Goal: Information Seeking & Learning: Learn about a topic

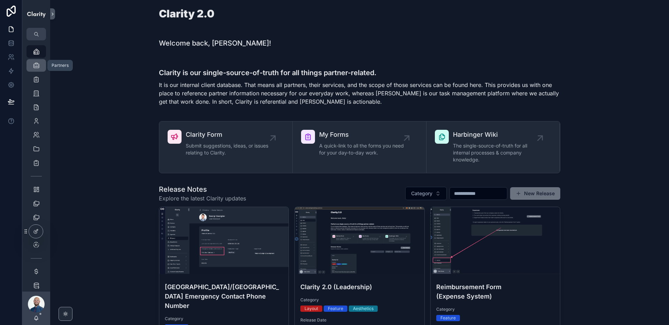
click at [31, 65] on div "Partners" at bounding box center [36, 65] width 11 height 11
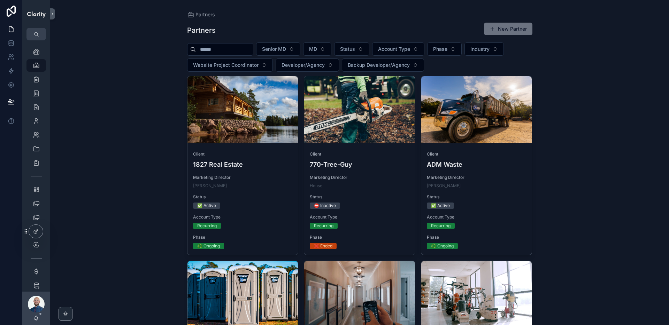
click at [229, 51] on input "scrollable content" at bounding box center [224, 50] width 57 height 10
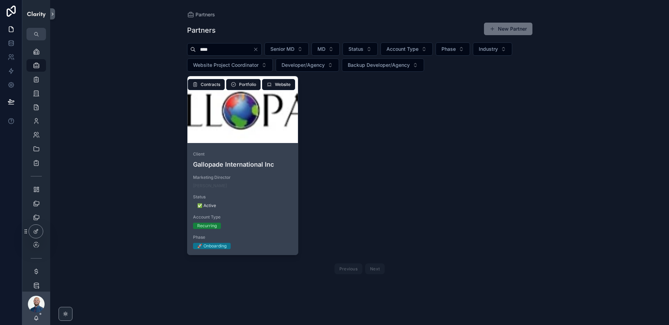
type input "****"
click at [235, 121] on div "scrollable content" at bounding box center [242, 109] width 111 height 67
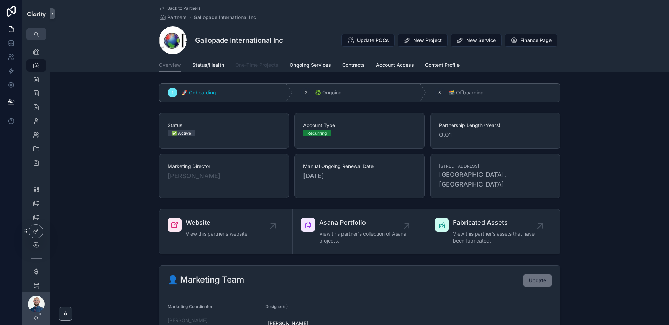
click at [254, 64] on span "One-Time Projects" at bounding box center [256, 65] width 43 height 7
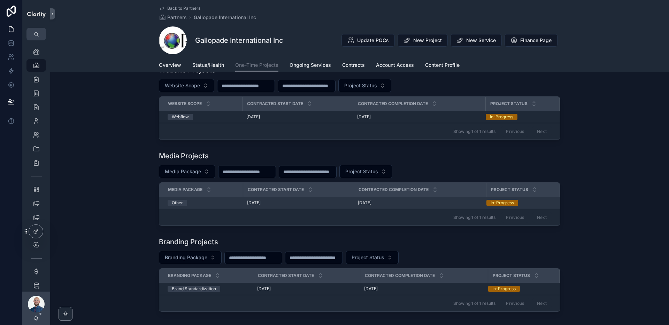
scroll to position [14, 0]
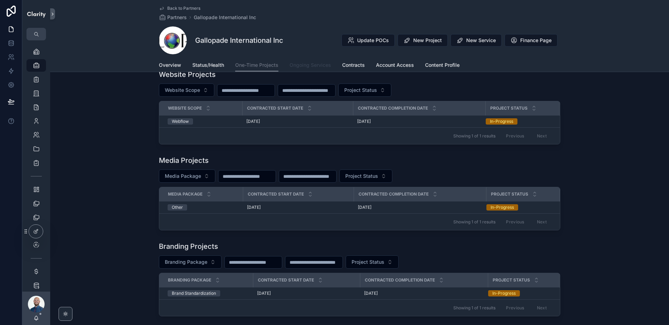
click at [304, 62] on span "Ongoing Services" at bounding box center [310, 65] width 41 height 7
